Goal: Task Accomplishment & Management: Manage account settings

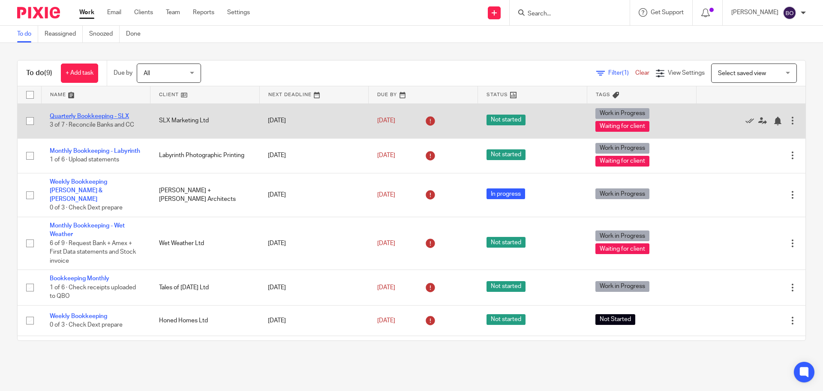
click at [123, 117] on link "Quarterly Bookkeeping - SLX" at bounding box center [89, 116] width 79 height 6
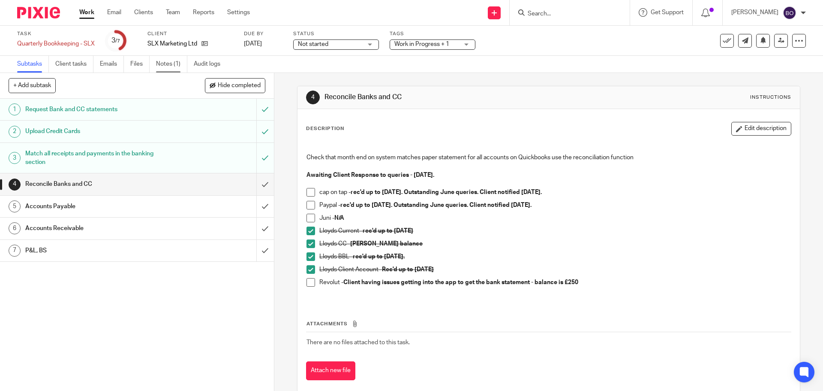
click at [158, 64] on link "Notes (1)" at bounding box center [171, 64] width 31 height 17
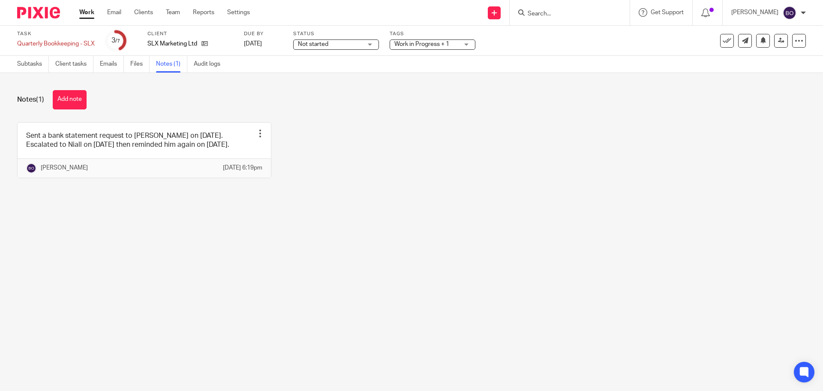
click at [87, 15] on link "Work" at bounding box center [86, 12] width 15 height 9
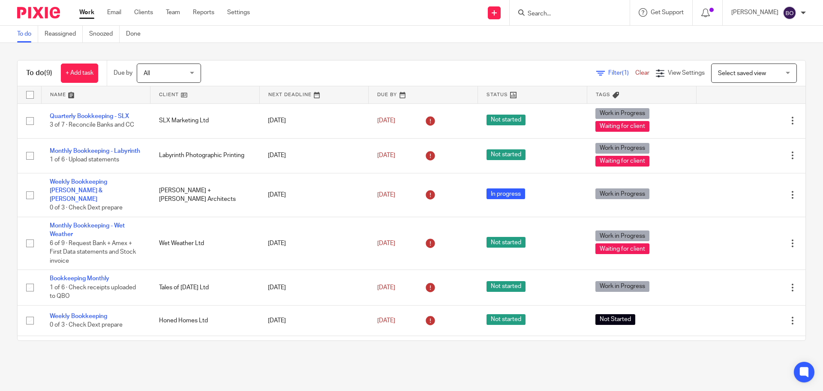
click at [589, 12] on input "Search" at bounding box center [565, 14] width 77 height 8
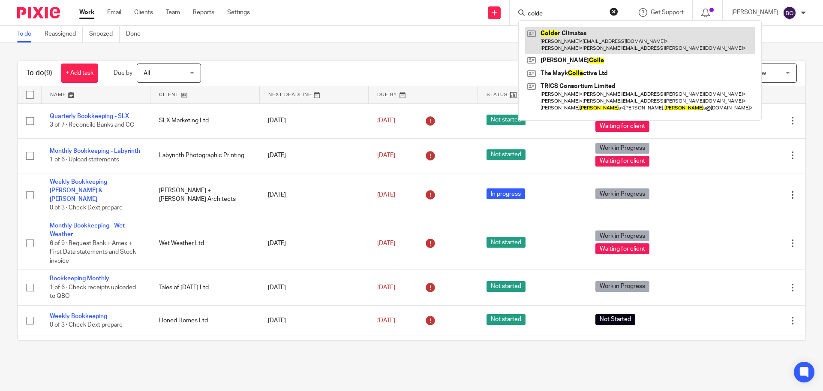
type input "colde"
click at [580, 37] on link at bounding box center [640, 40] width 230 height 27
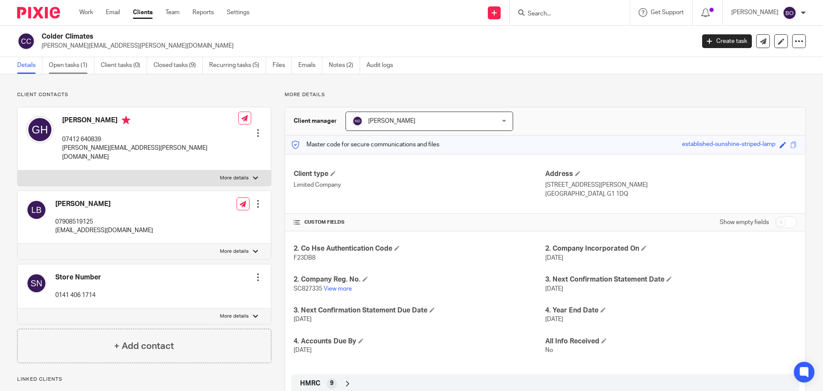
click at [81, 67] on link "Open tasks (1)" at bounding box center [71, 65] width 45 height 17
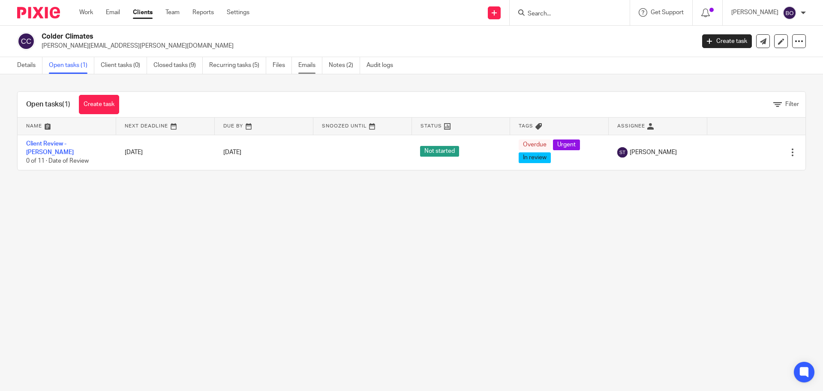
click at [310, 65] on link "Emails" at bounding box center [310, 65] width 24 height 17
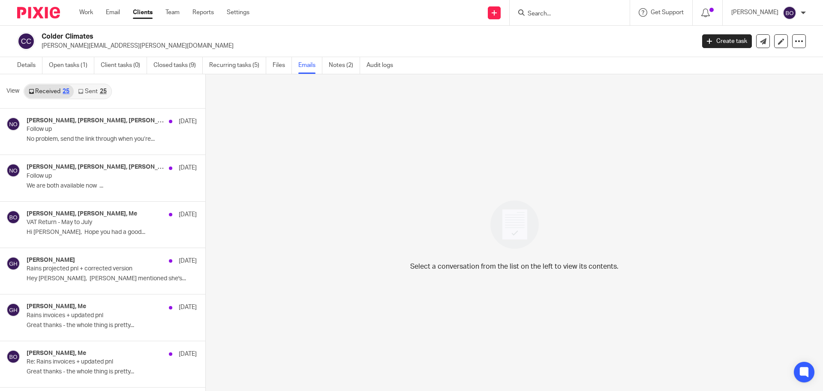
click at [84, 7] on div "Work Email Clients Team Reports Settings Work Email Clients Team Reports Settin…" at bounding box center [167, 12] width 192 height 25
click at [84, 11] on link "Work" at bounding box center [86, 12] width 14 height 9
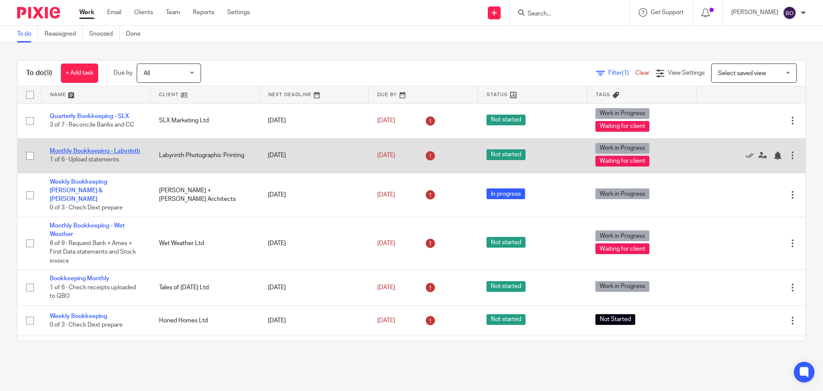
click at [78, 148] on link "Monthly Bookkeeping - Labyrinth" at bounding box center [95, 151] width 90 height 6
